Goal: Check status: Check status

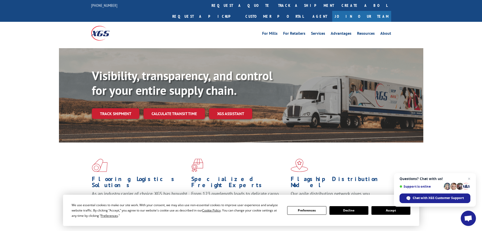
click at [389, 213] on button "Accept" at bounding box center [391, 210] width 39 height 9
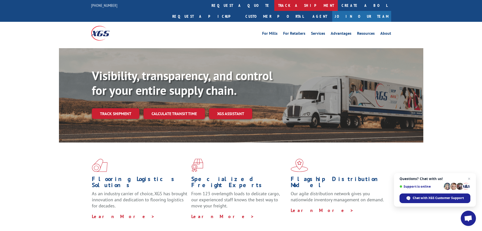
click at [274, 8] on link "track a shipment" at bounding box center [306, 5] width 64 height 11
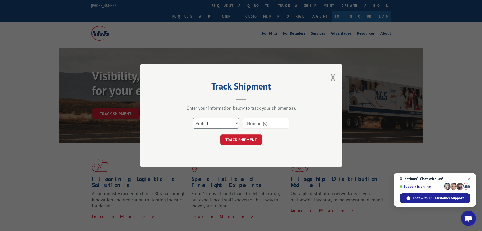
click at [216, 118] on select "Select category... Probill BOL PO" at bounding box center [216, 123] width 47 height 11
select select "bol"
click at [193, 118] on select "Select category... Probill BOL PO" at bounding box center [216, 123] width 47 height 11
click at [264, 120] on input at bounding box center [266, 123] width 47 height 11
paste input "7043324"
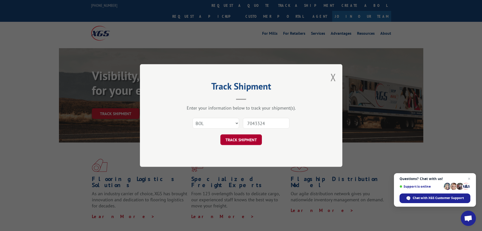
type input "7043324"
click at [234, 142] on button "TRACK SHIPMENT" at bounding box center [242, 139] width 42 height 11
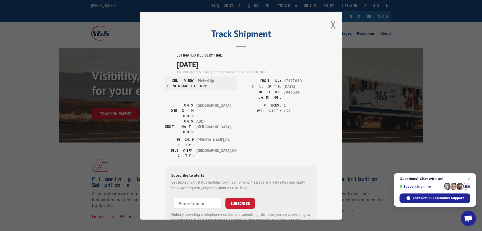
click at [333, 18] on div "Track Shipment ESTIMATED DELIVERY TIME: [DATE] The estimated time is using the …" at bounding box center [241, 116] width 203 height 208
click at [334, 22] on div "Track Shipment ESTIMATED DELIVERY TIME: [DATE] The estimated time is using the …" at bounding box center [241, 116] width 203 height 208
click at [331, 25] on button "Close modal" at bounding box center [334, 24] width 6 height 13
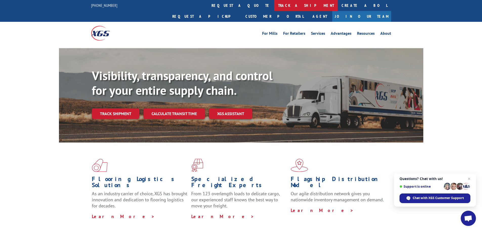
click at [274, 7] on link "track a shipment" at bounding box center [306, 5] width 64 height 11
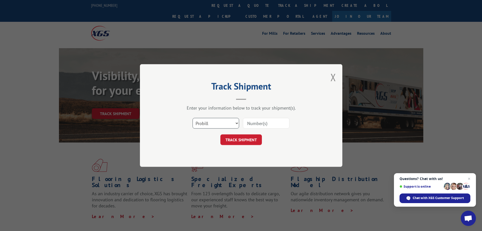
click at [210, 124] on select "Select category... Probill BOL PO" at bounding box center [216, 123] width 47 height 11
select select "bol"
click at [193, 118] on select "Select category... Probill BOL PO" at bounding box center [216, 123] width 47 height 11
click at [262, 126] on input at bounding box center [266, 123] width 47 height 11
paste input "7032364"
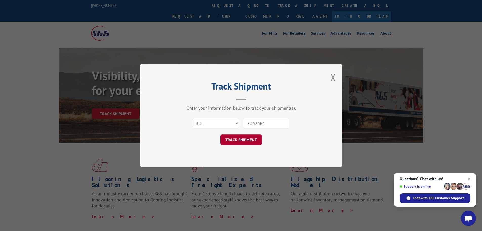
type input "7032364"
click at [242, 136] on button "TRACK SHIPMENT" at bounding box center [242, 139] width 42 height 11
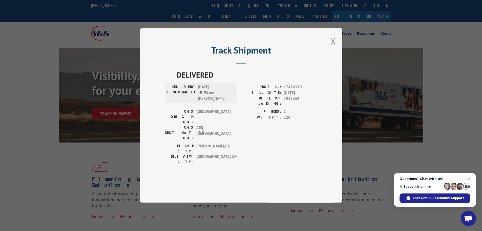
click at [334, 48] on button "Close modal" at bounding box center [334, 40] width 6 height 13
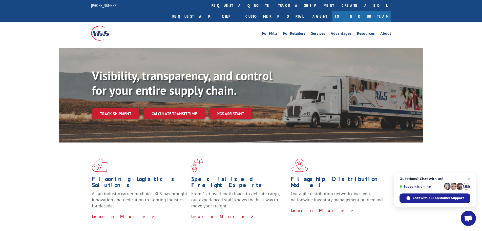
click at [274, 2] on link "track a shipment" at bounding box center [306, 5] width 64 height 11
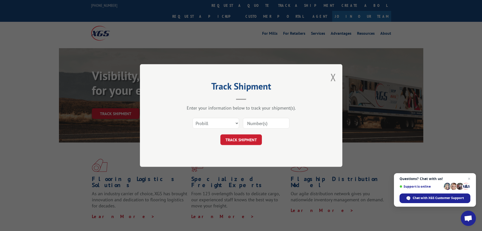
click at [221, 116] on div "Select category... Probill BOL PO" at bounding box center [241, 123] width 152 height 17
drag, startPoint x: 218, startPoint y: 122, endPoint x: 216, endPoint y: 127, distance: 5.7
click at [217, 123] on select "Select category... Probill BOL PO" at bounding box center [216, 123] width 47 height 11
select select "bol"
click at [193, 118] on select "Select category... Probill BOL PO" at bounding box center [216, 123] width 47 height 11
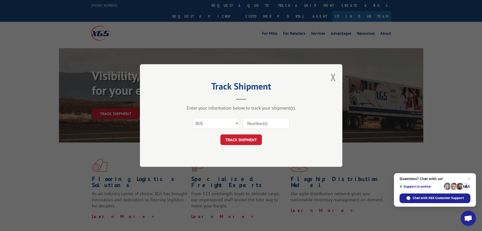
drag, startPoint x: 280, startPoint y: 118, endPoint x: 281, endPoint y: 121, distance: 2.5
click at [280, 119] on input at bounding box center [266, 123] width 47 height 11
paste input "5436528"
type input "5436528"
click at [239, 137] on button "TRACK SHIPMENT" at bounding box center [242, 139] width 42 height 11
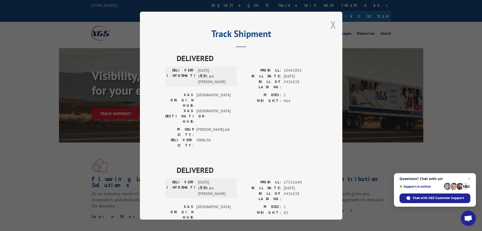
click at [331, 26] on button "Close modal" at bounding box center [334, 24] width 6 height 13
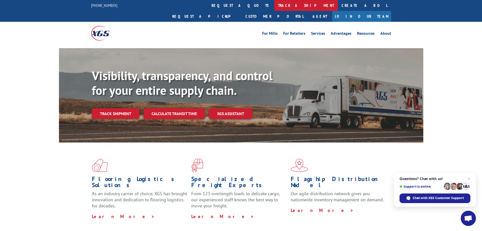
click at [274, 9] on link "track a shipment" at bounding box center [306, 5] width 64 height 11
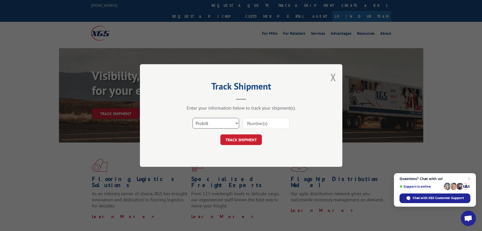
click at [210, 127] on select "Select category... Probill BOL PO" at bounding box center [216, 123] width 47 height 11
select select "bol"
click at [193, 118] on select "Select category... Probill BOL PO" at bounding box center [216, 123] width 47 height 11
click at [263, 124] on input at bounding box center [266, 123] width 47 height 11
paste input "468500"
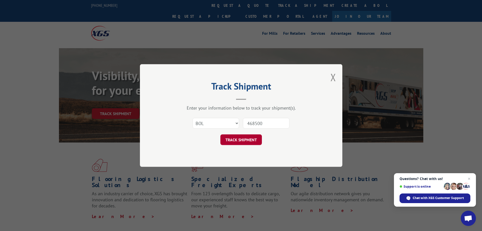
type input "468500"
click at [245, 138] on button "TRACK SHIPMENT" at bounding box center [242, 139] width 42 height 11
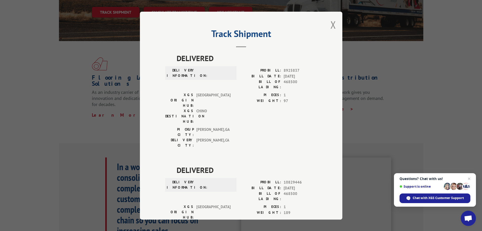
drag, startPoint x: 331, startPoint y: 26, endPoint x: 284, endPoint y: 67, distance: 62.5
click at [331, 28] on button "Close modal" at bounding box center [334, 24] width 6 height 13
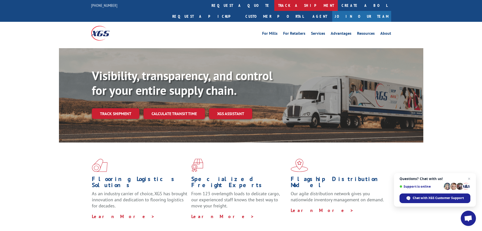
click at [274, 5] on link "track a shipment" at bounding box center [306, 5] width 64 height 11
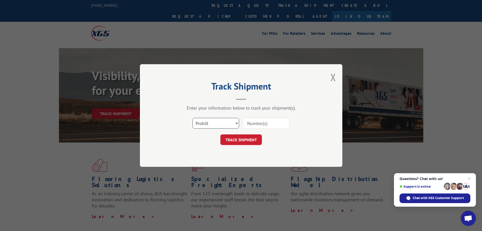
click at [217, 121] on select "Select category... Probill BOL PO" at bounding box center [216, 123] width 47 height 11
select select "bol"
click at [193, 118] on select "Select category... Probill BOL PO" at bounding box center [216, 123] width 47 height 11
click at [268, 126] on input at bounding box center [266, 123] width 47 height 11
paste input "7043324"
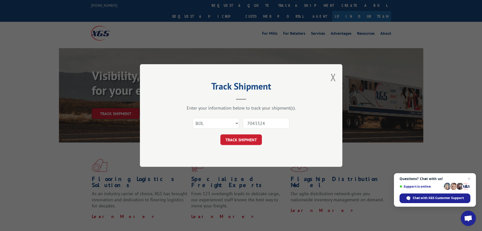
type input "7043324"
click at [246, 135] on button "TRACK SHIPMENT" at bounding box center [242, 139] width 42 height 11
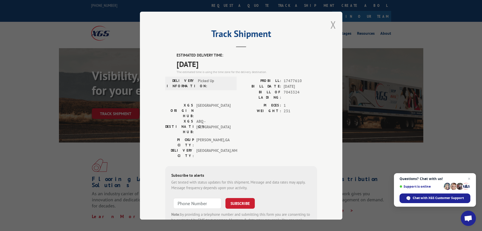
drag, startPoint x: 330, startPoint y: 26, endPoint x: 304, endPoint y: 1, distance: 35.8
click at [331, 25] on button "Close modal" at bounding box center [334, 24] width 6 height 13
